Goal: Transaction & Acquisition: Purchase product/service

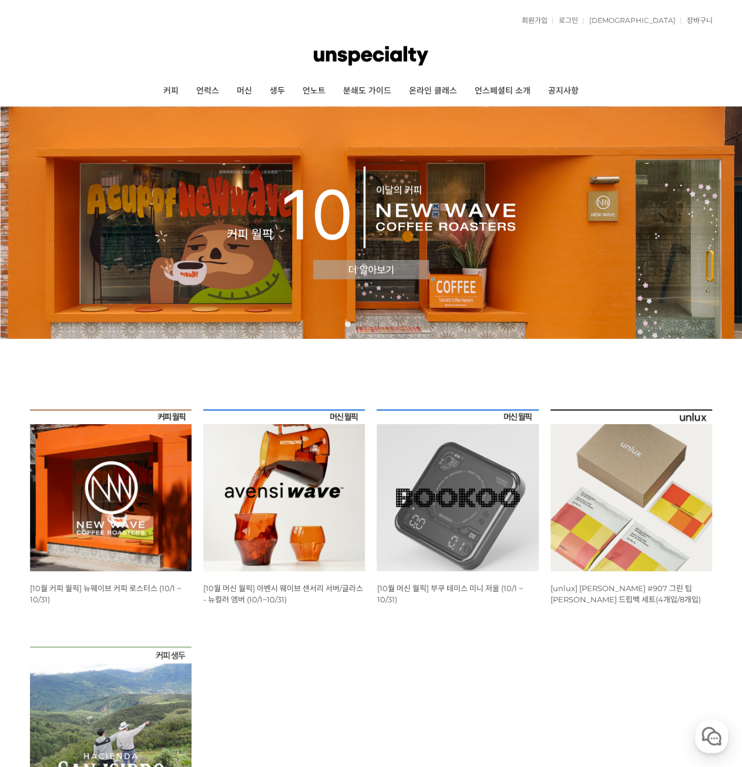
scroll to position [118, 0]
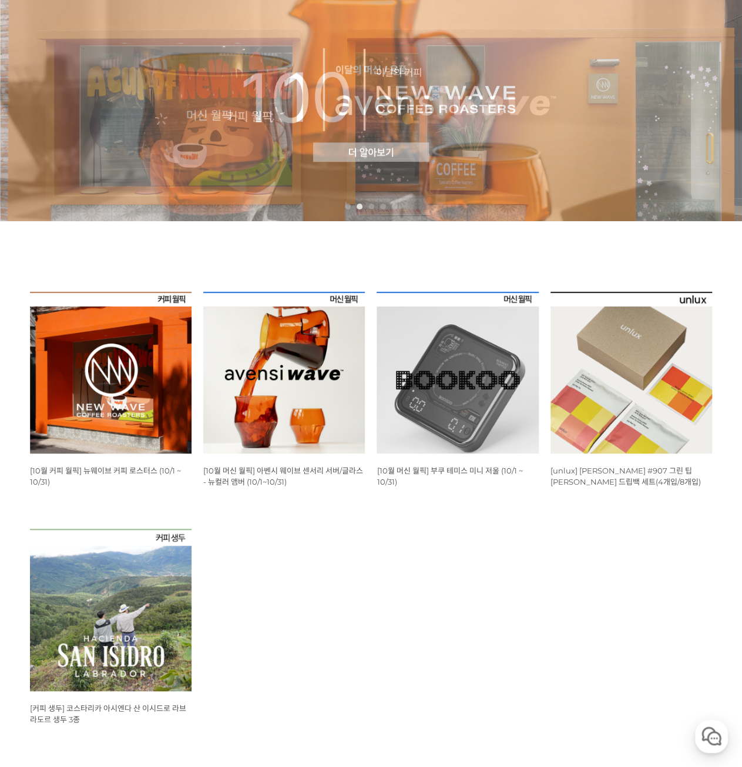
click at [141, 461] on div "WISH ADD OPTION 상품명 : [10월 커피 월픽] 뉴웨이브 커피 로스터스 (10/1 ~ 10/31) 판매가 : 16,000원" at bounding box center [111, 390] width 162 height 196
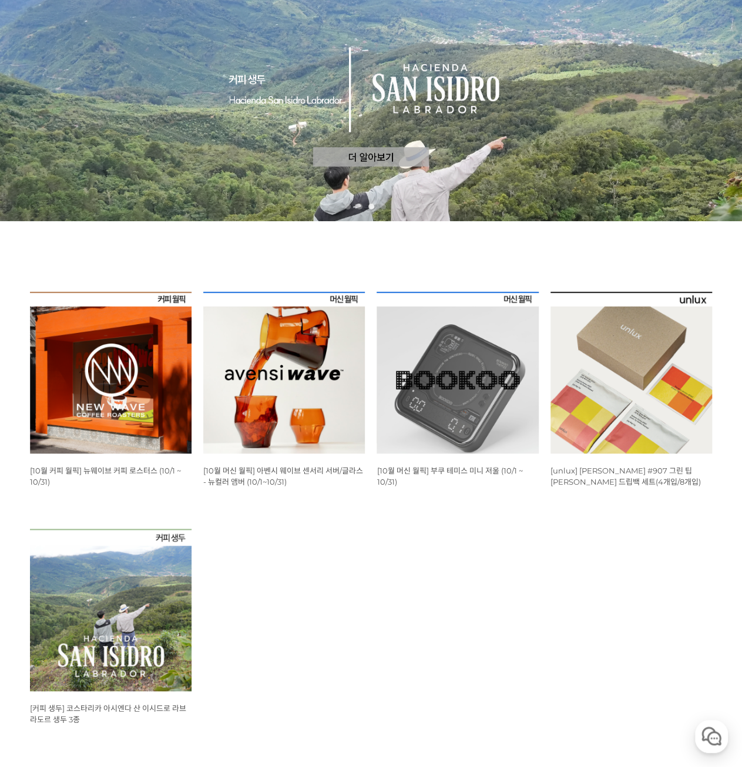
click at [128, 433] on img at bounding box center [111, 373] width 162 height 162
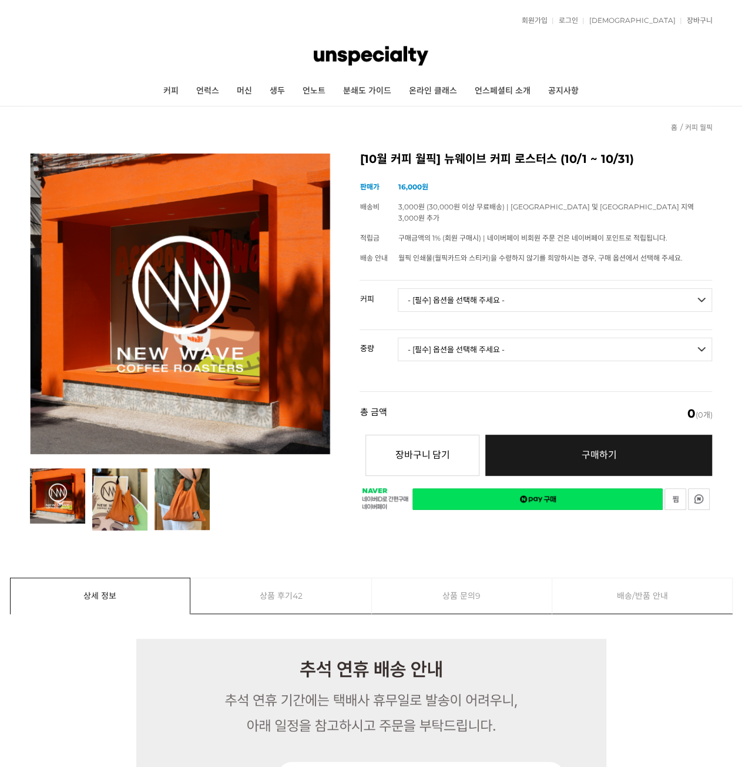
click at [454, 292] on select "- [필수] 옵션을 선택해 주세요 - ------------------- 언스페셜티 분쇄도 가이드 종이 받기 (주문 1건당 최대 1개 제공) …" at bounding box center [555, 300] width 315 height 24
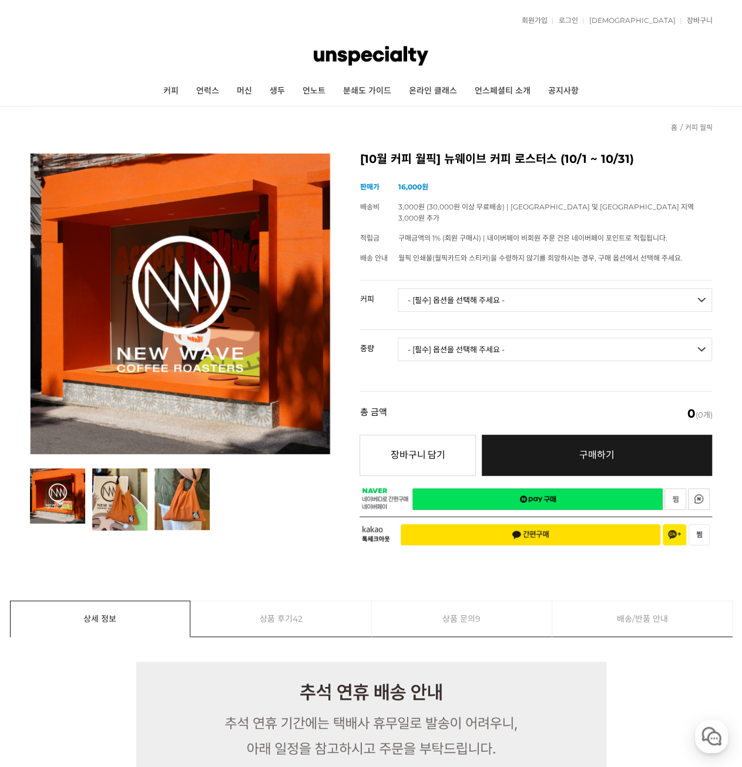
click at [292, 100] on link "생두" at bounding box center [277, 90] width 33 height 29
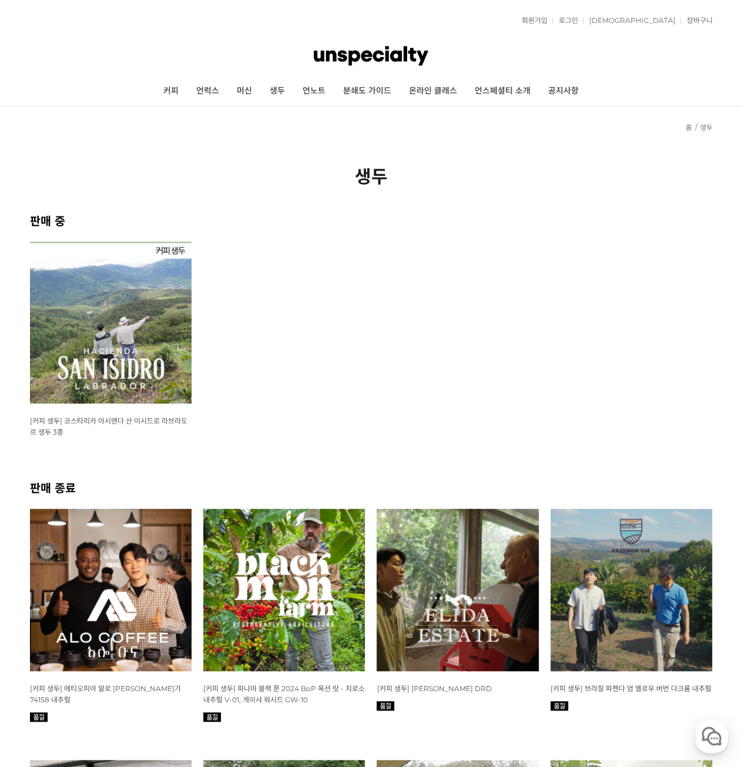
click at [339, 71] on img at bounding box center [371, 55] width 114 height 35
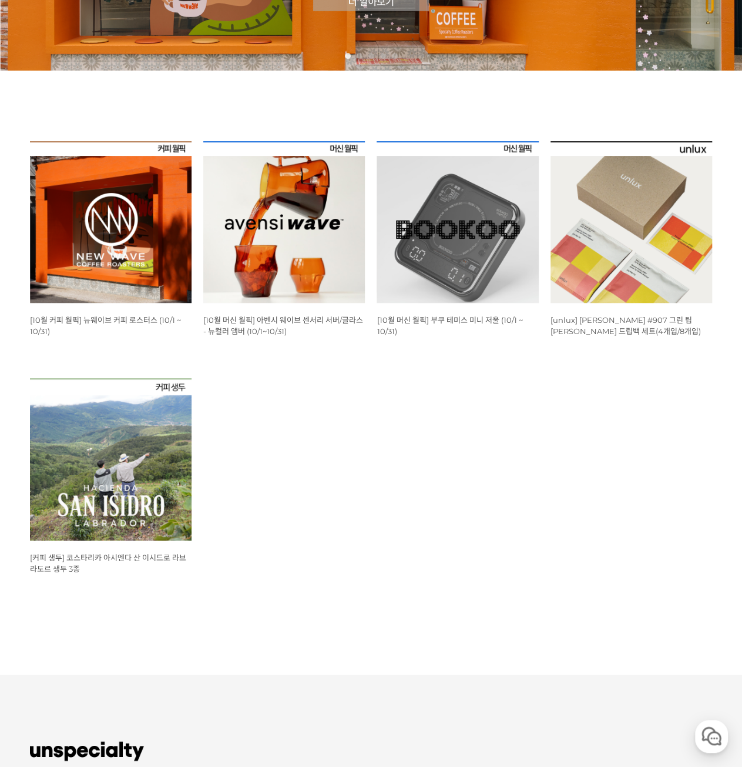
scroll to position [118, 0]
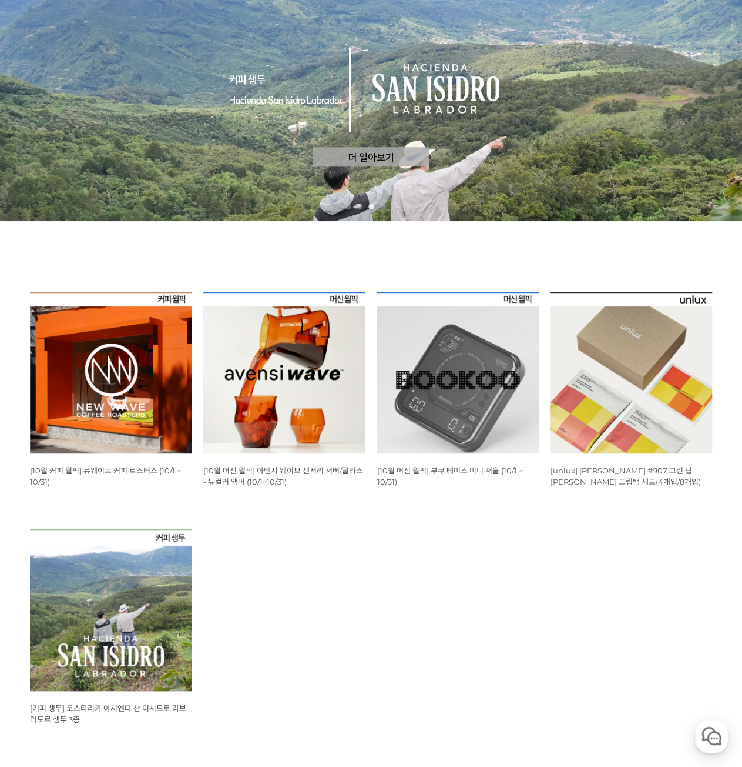
click at [289, 406] on img at bounding box center [284, 373] width 162 height 162
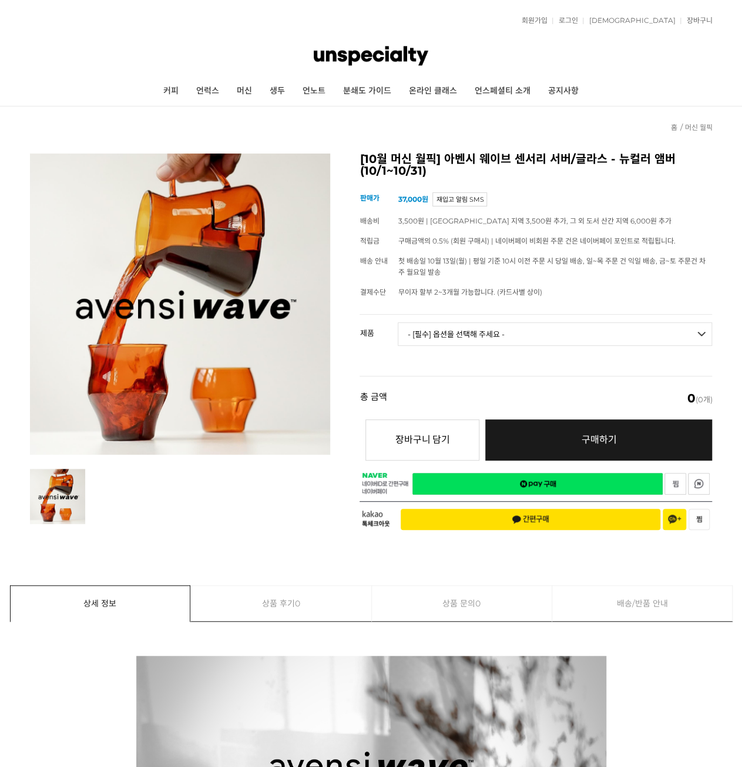
click at [511, 337] on select "- [필수] 옵션을 선택해 주세요 - ------------------- 웨이브 앰버 3종 세트 [품절] 사이클론 센서리 서버 앰버 [품절] …" at bounding box center [555, 334] width 315 height 24
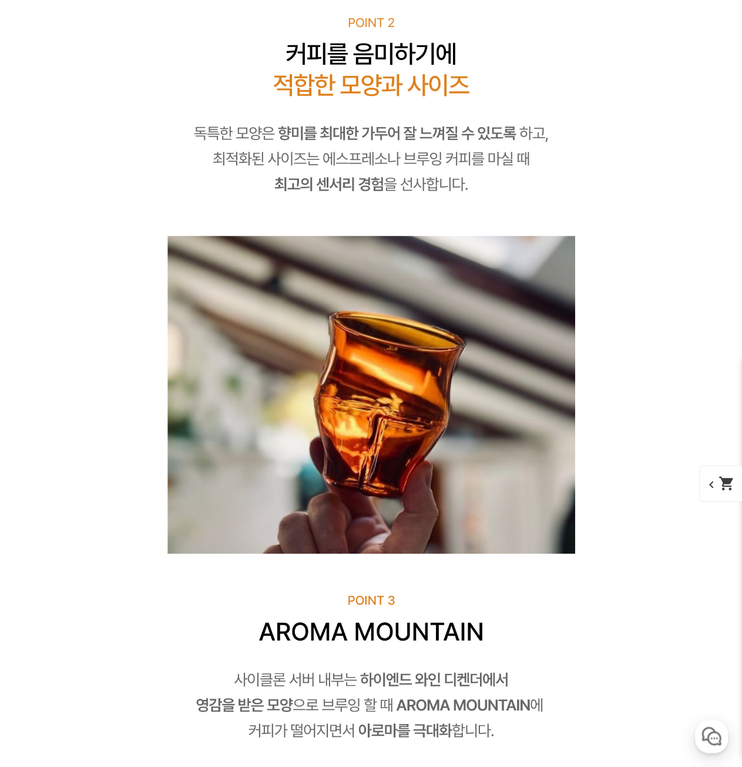
scroll to position [5101, 0]
